Goal: Transaction & Acquisition: Purchase product/service

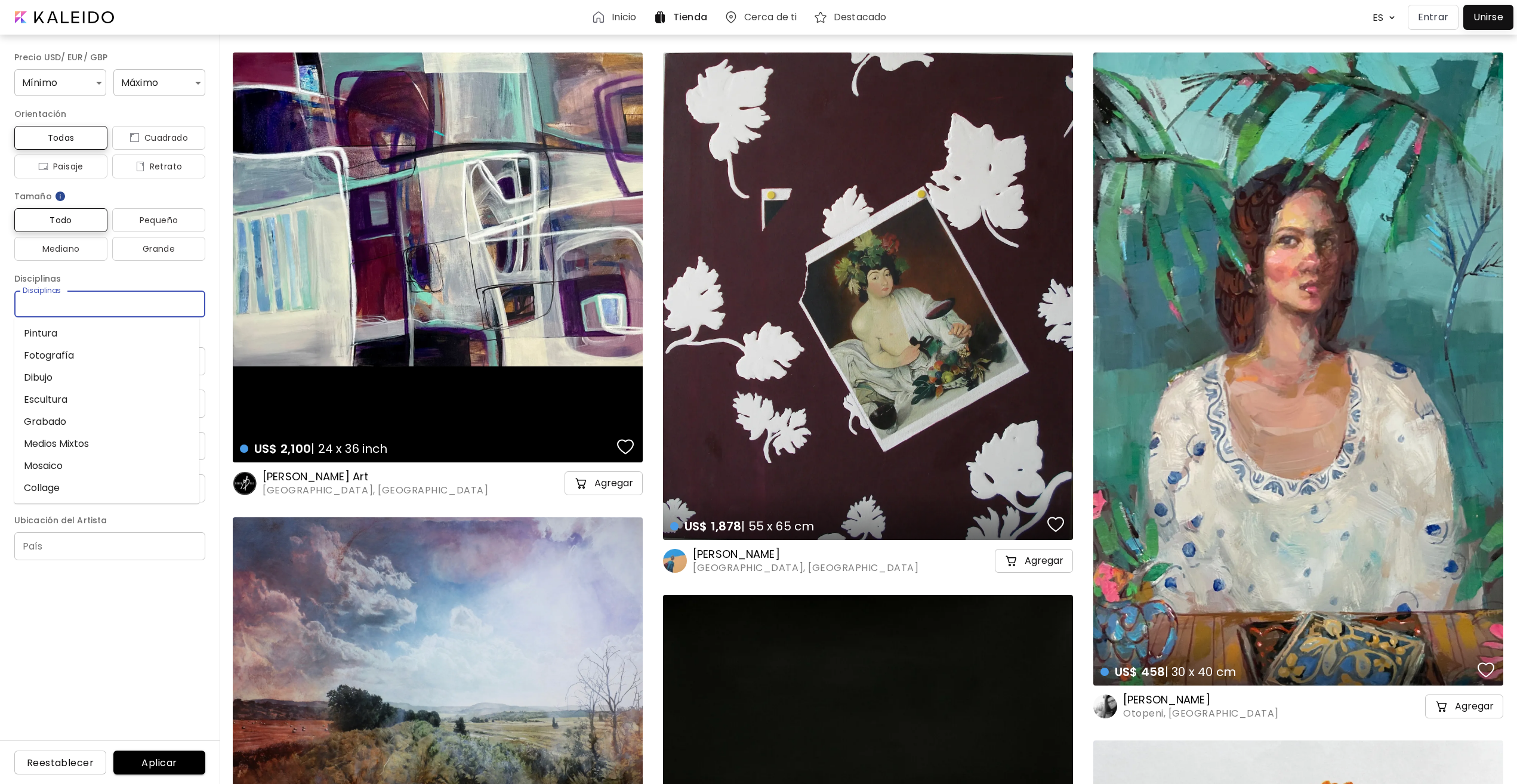
click at [92, 306] on input "Disciplinas" at bounding box center [109, 304] width 172 height 13
click at [80, 328] on li "Pintura" at bounding box center [107, 334] width 185 height 22
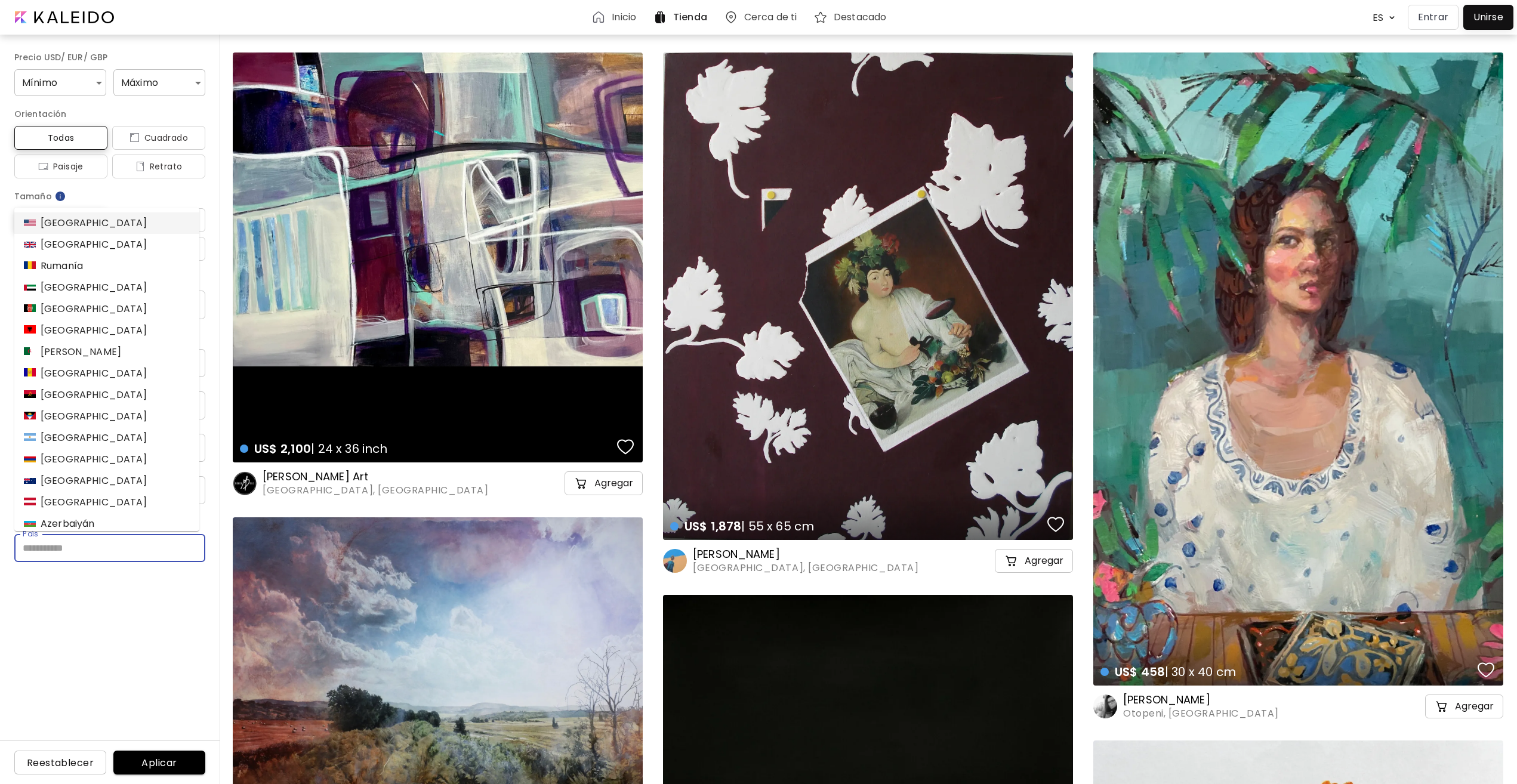
click at [77, 551] on input "País" at bounding box center [110, 548] width 191 height 28
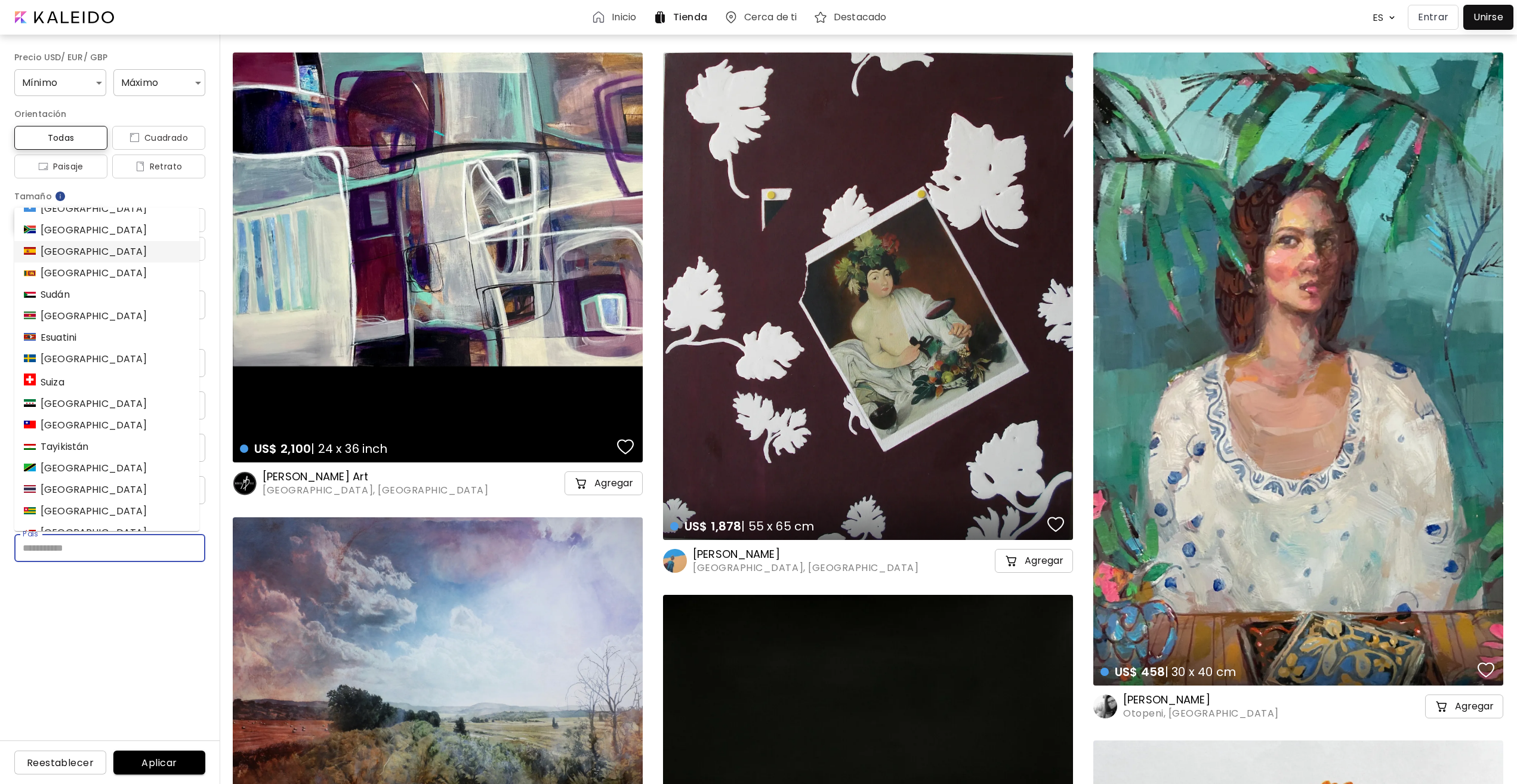
click at [65, 244] on div "[GEOGRAPHIC_DATA]" at bounding box center [85, 251] width 123 height 15
type input "******"
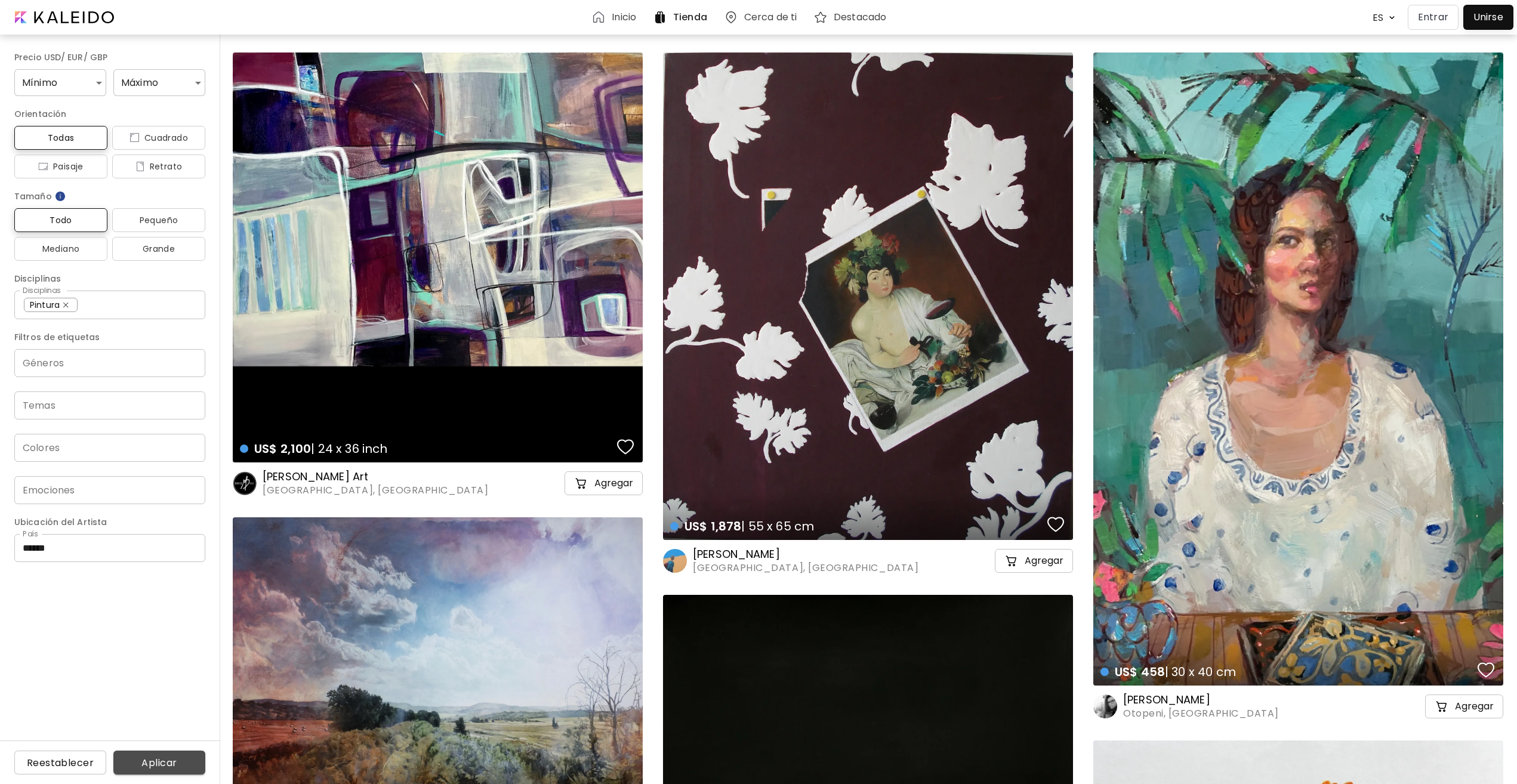
click at [149, 760] on span "Aplicar" at bounding box center [159, 762] width 73 height 13
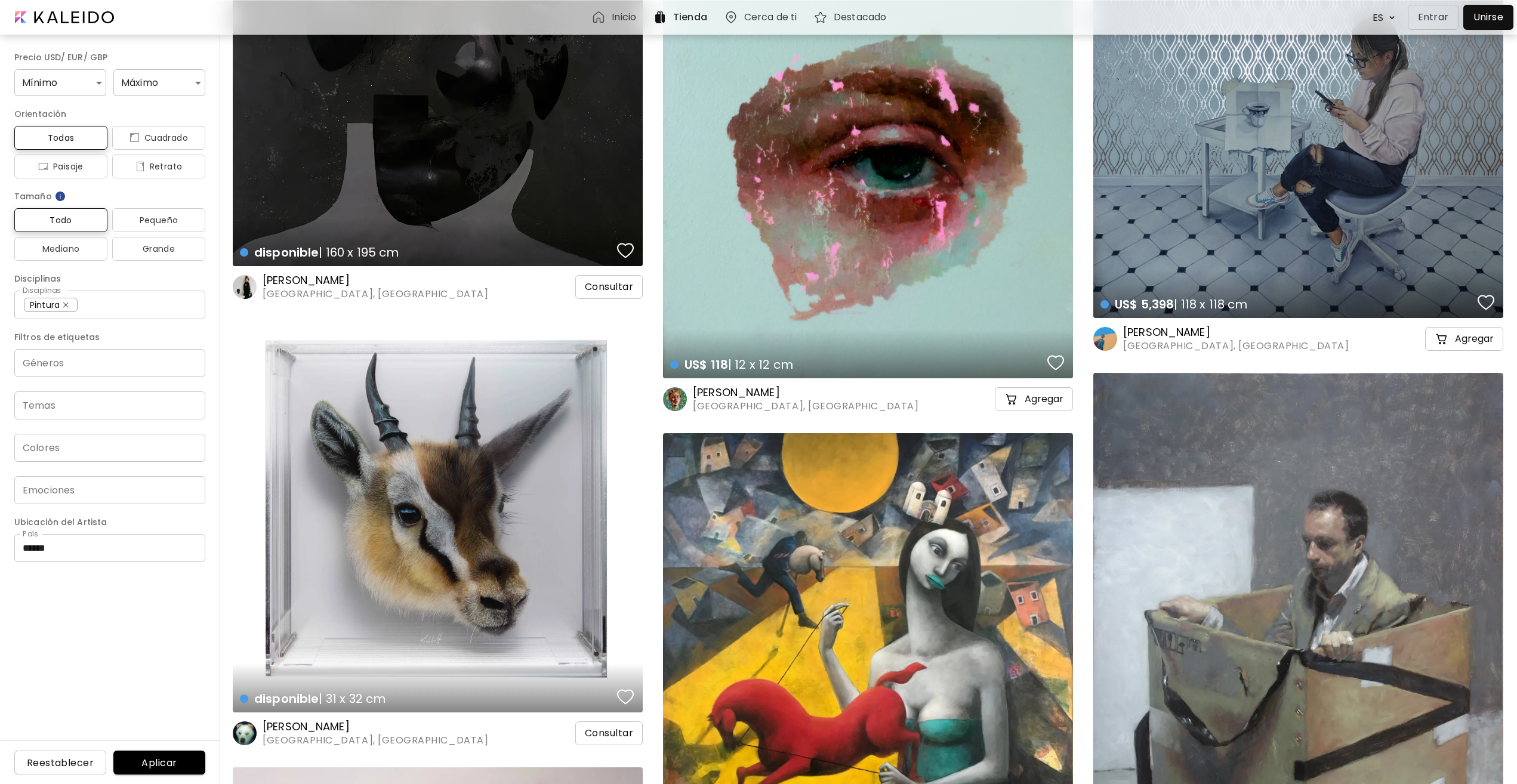
scroll to position [23266, 0]
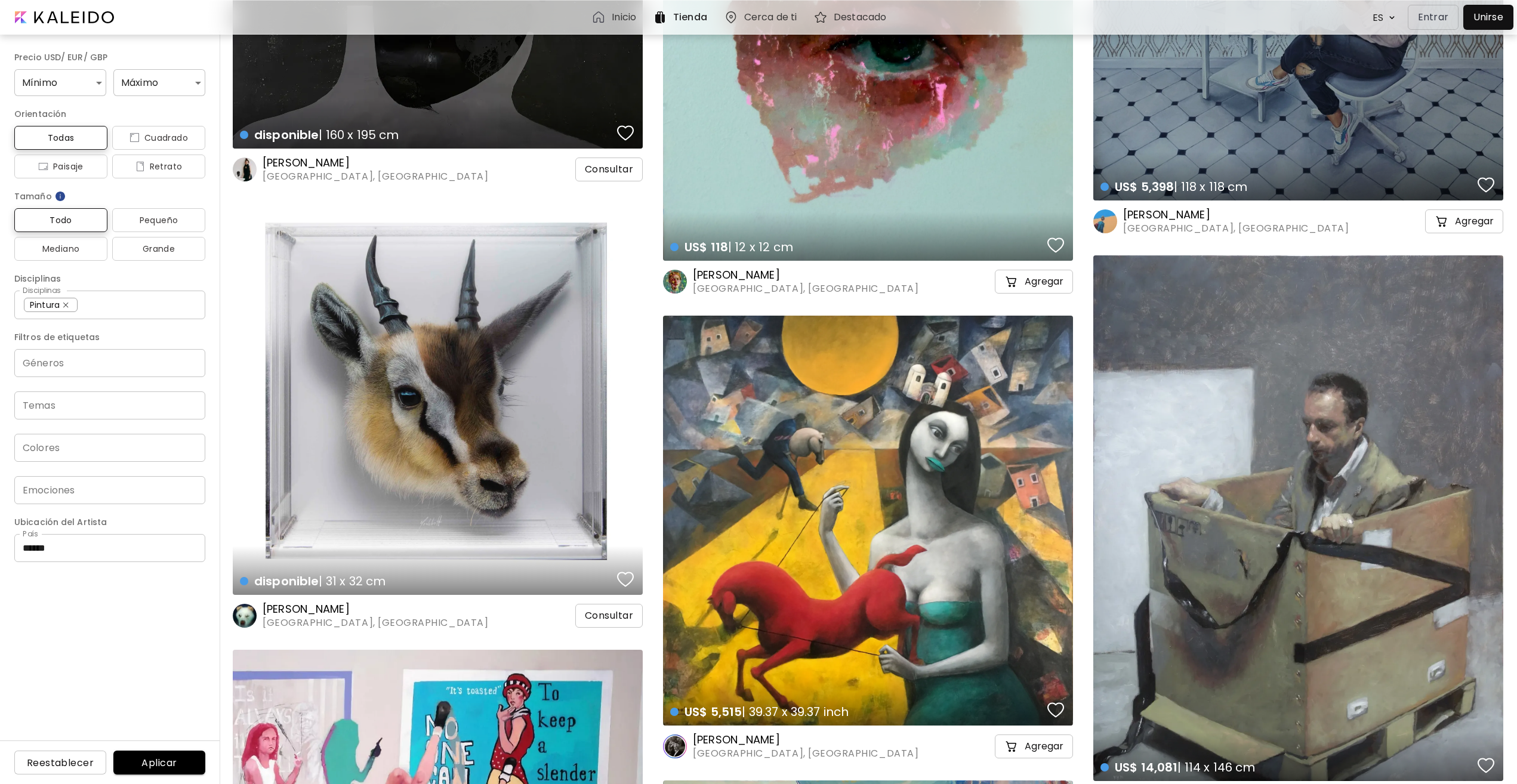
click at [858, 148] on div "US$ 118 | 12 x 12 cm details" at bounding box center [868, 54] width 410 height 411
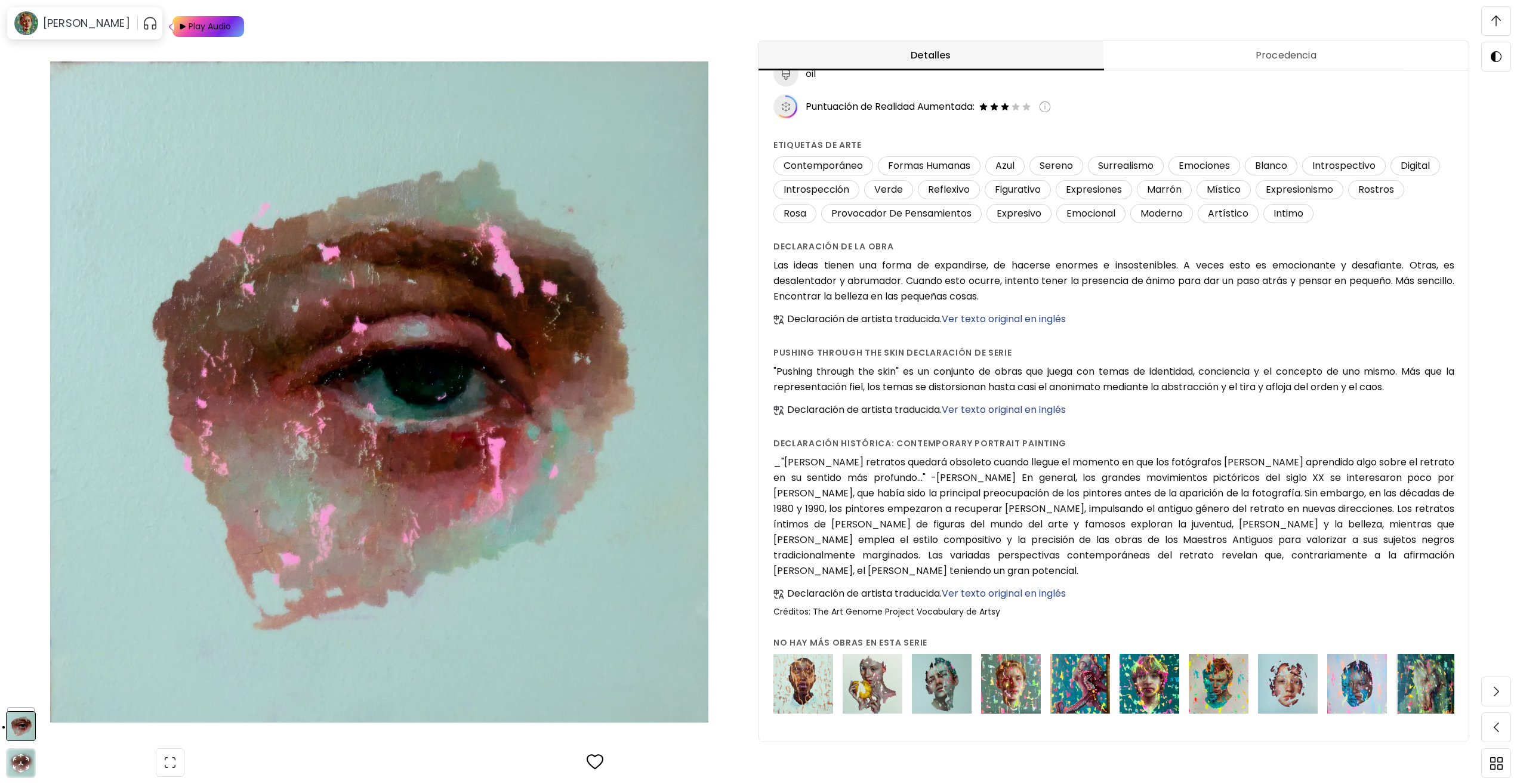
scroll to position [1253, 0]
click at [857, 671] on img at bounding box center [873, 684] width 60 height 60
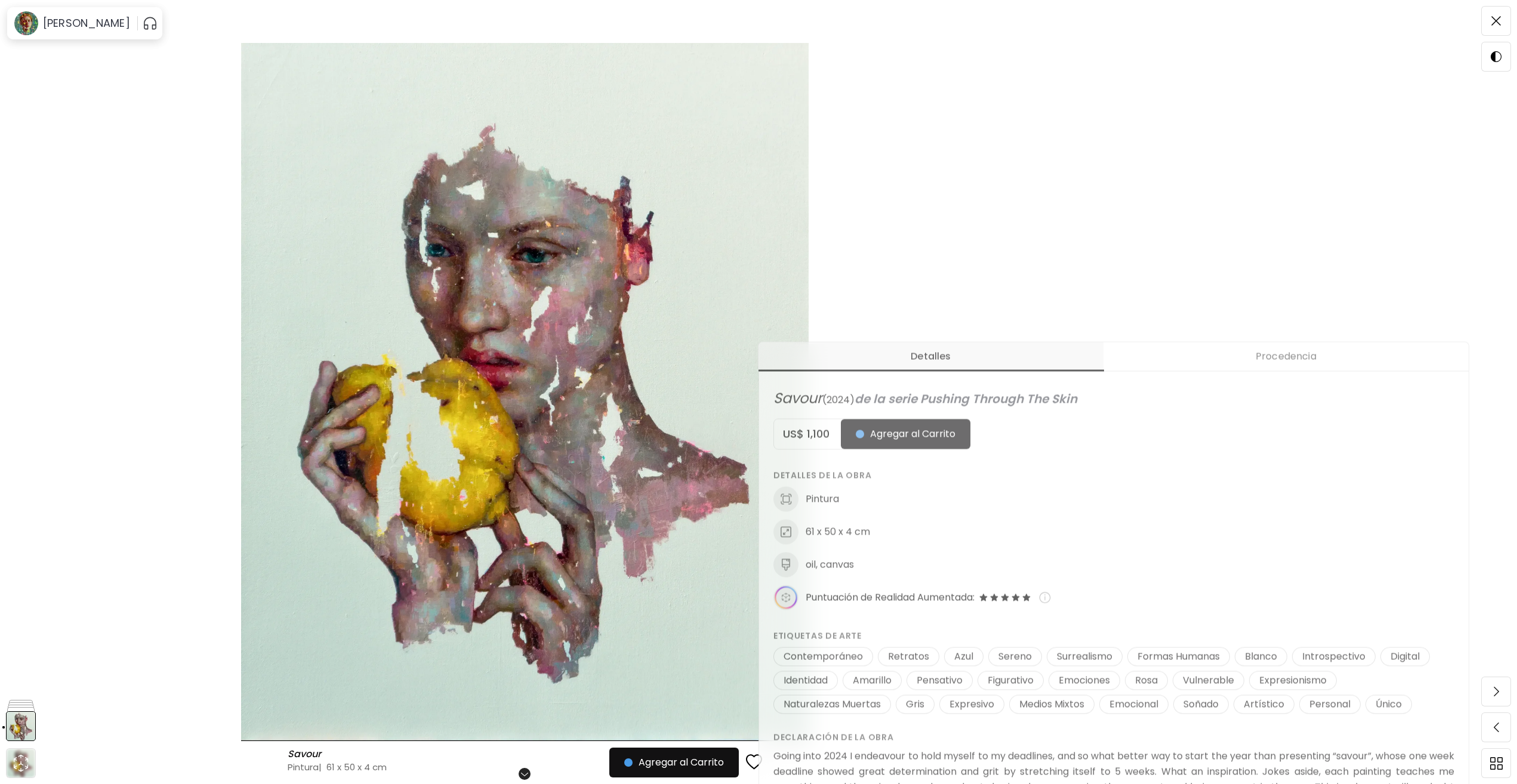
scroll to position [298, 0]
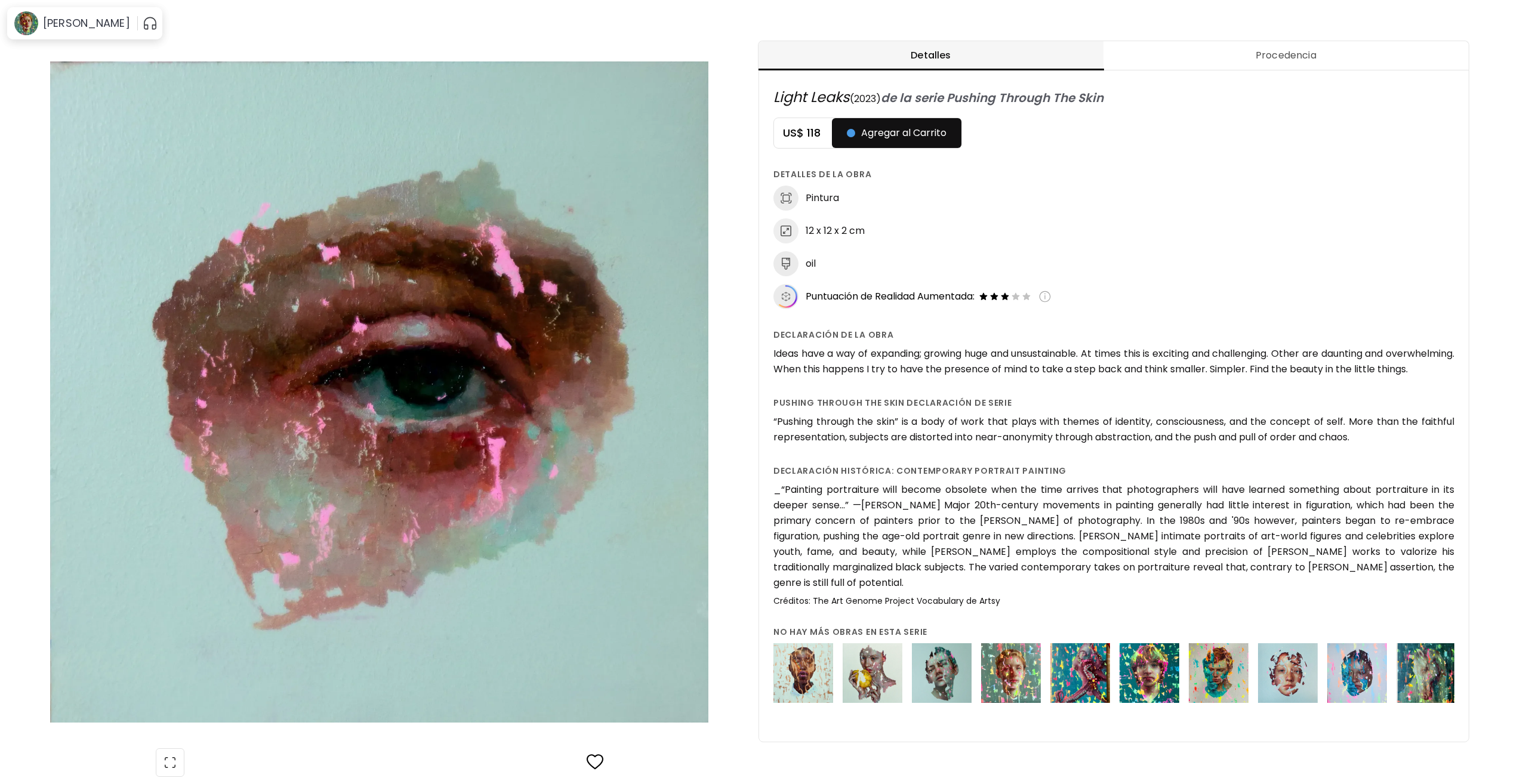
scroll to position [5, 0]
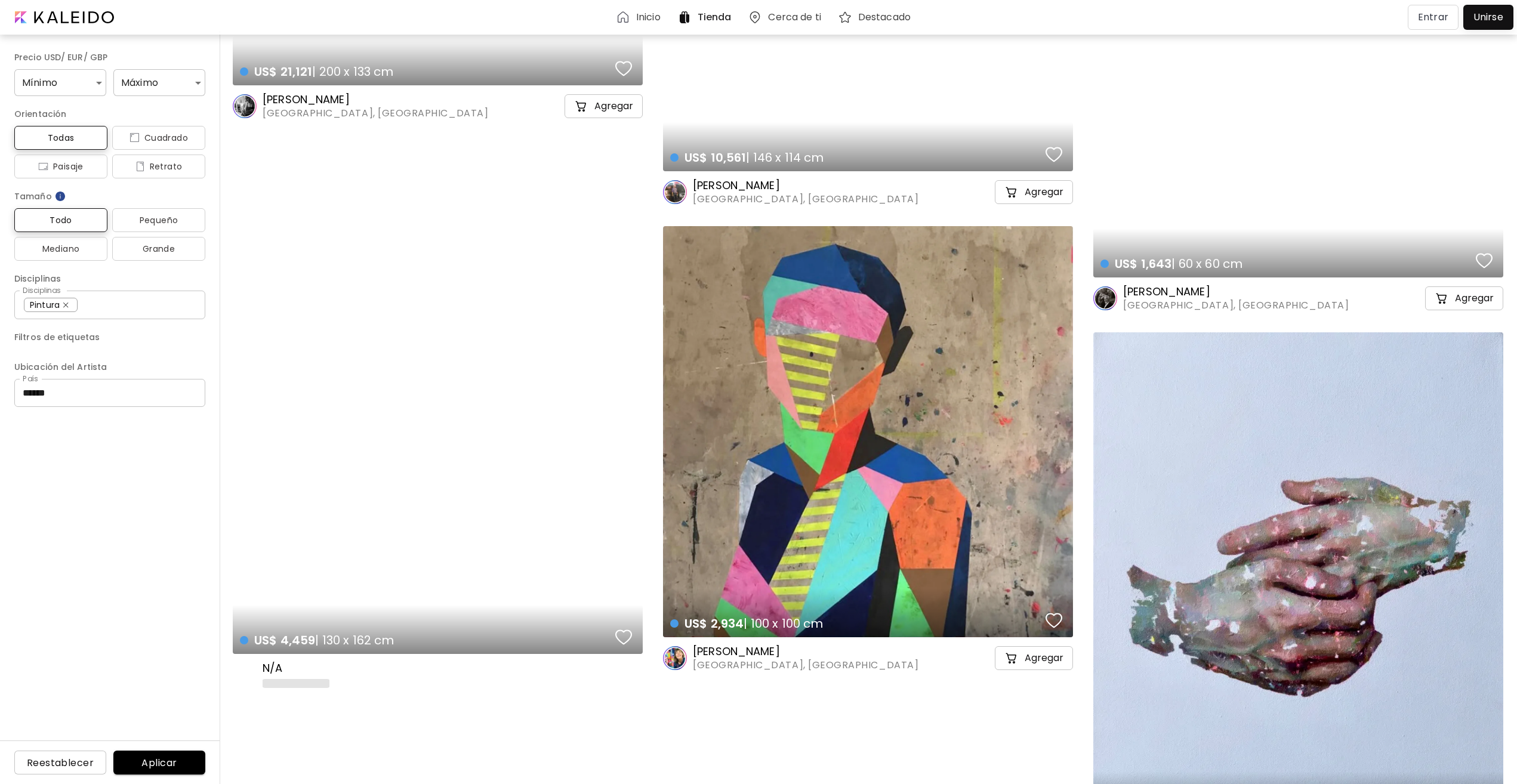
scroll to position [23266, 0]
